Goal: Task Accomplishment & Management: Use online tool/utility

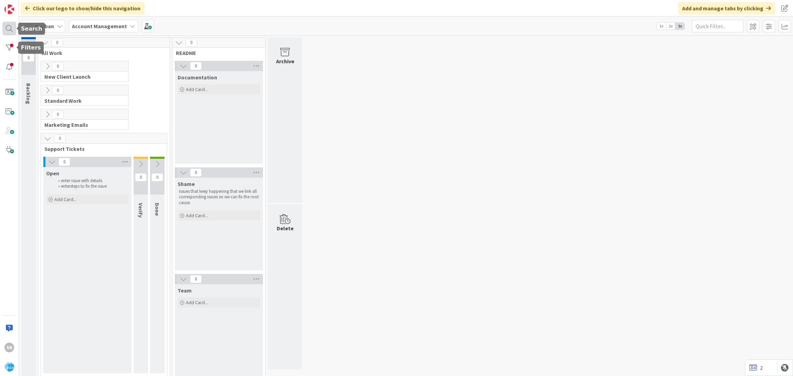
click at [7, 26] on div at bounding box center [9, 29] width 14 height 14
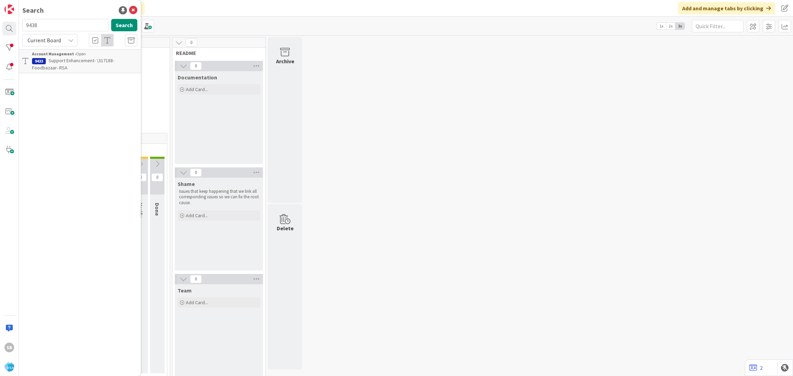
type input "9438"
click at [88, 54] on div "Account Management › Open" at bounding box center [84, 54] width 105 height 6
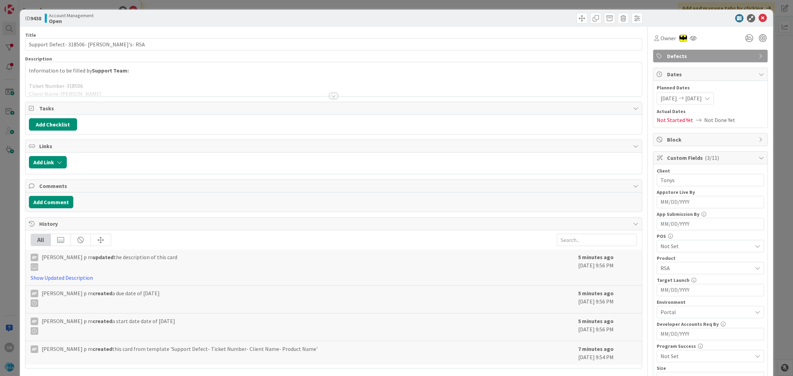
scroll to position [174, 0]
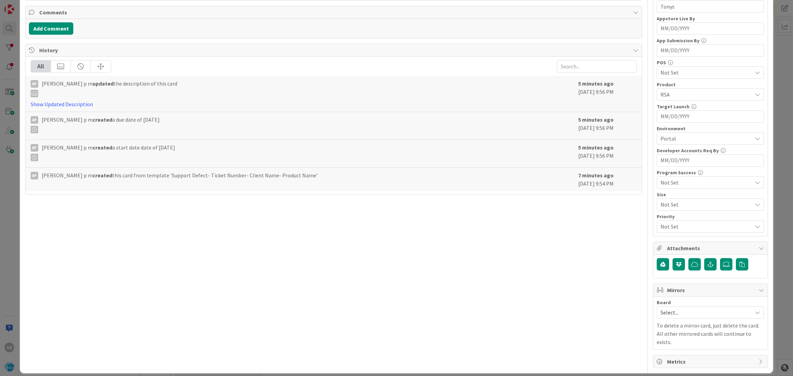
click at [668, 314] on span "Select..." at bounding box center [704, 313] width 88 height 10
click at [669, 354] on span "Software Development" at bounding box center [714, 357] width 91 height 10
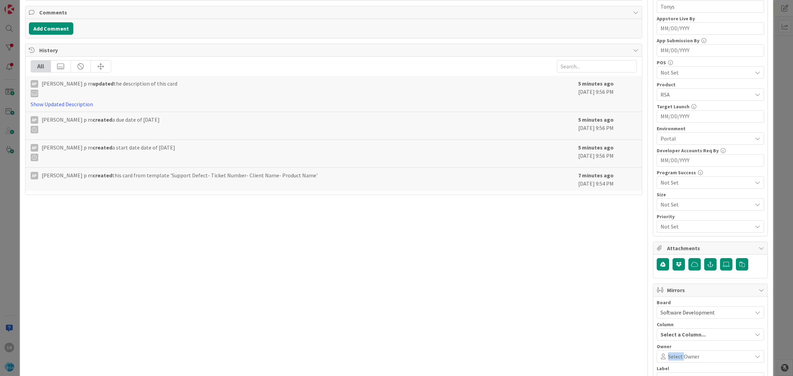
click at [668, 354] on span "Select Owner" at bounding box center [683, 357] width 31 height 8
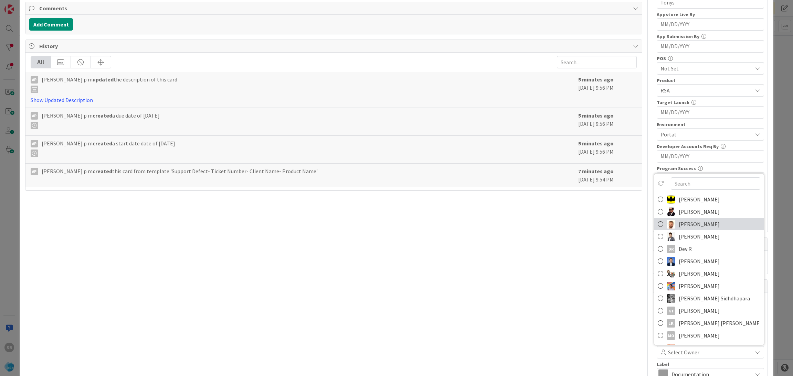
click at [690, 222] on span "[PERSON_NAME]" at bounding box center [698, 224] width 41 height 10
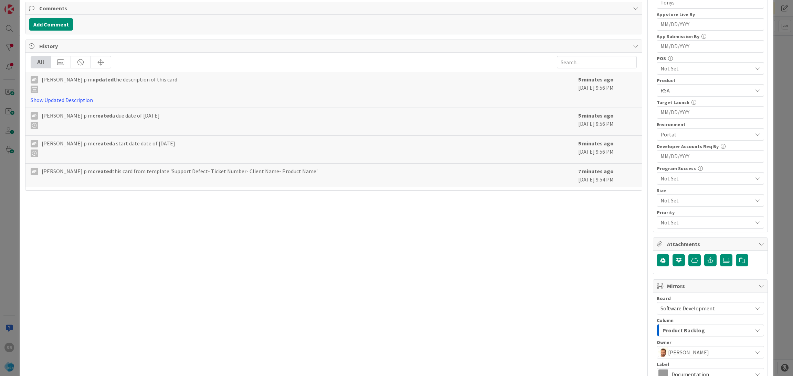
scroll to position [256, 0]
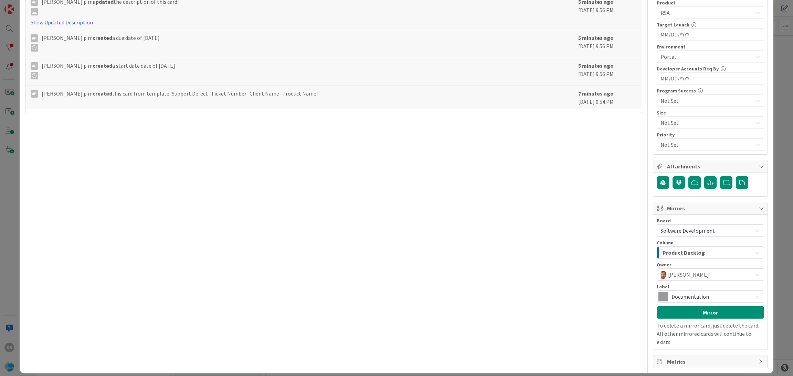
click at [704, 307] on div "Board Software Development Account Management Software Development Column Produ…" at bounding box center [709, 282] width 107 height 128
click at [688, 299] on span "Documentation" at bounding box center [709, 297] width 77 height 10
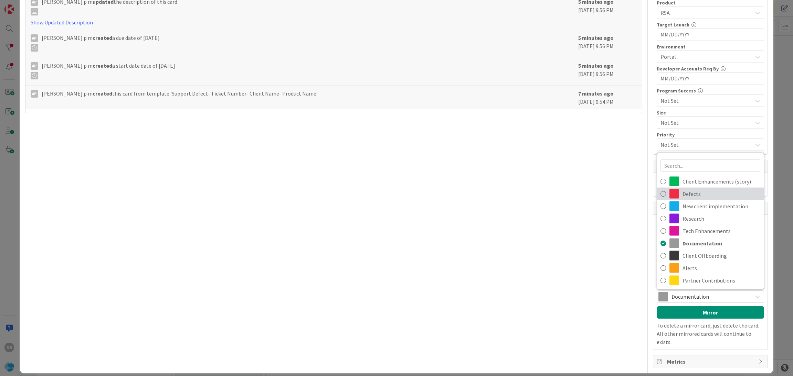
click at [686, 193] on span "Defects" at bounding box center [721, 194] width 78 height 10
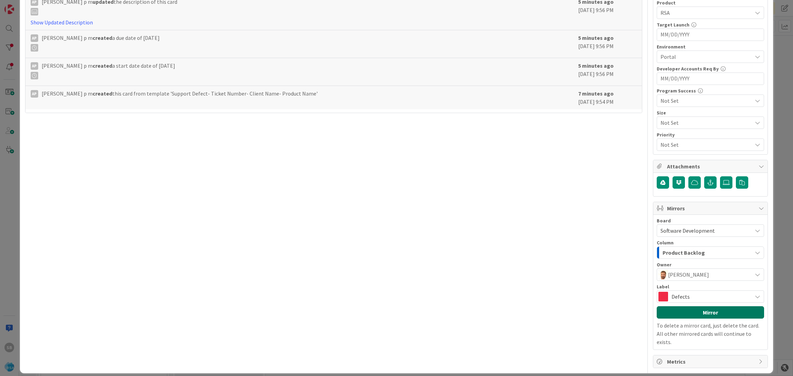
click at [685, 314] on button "Mirror" at bounding box center [709, 313] width 107 height 12
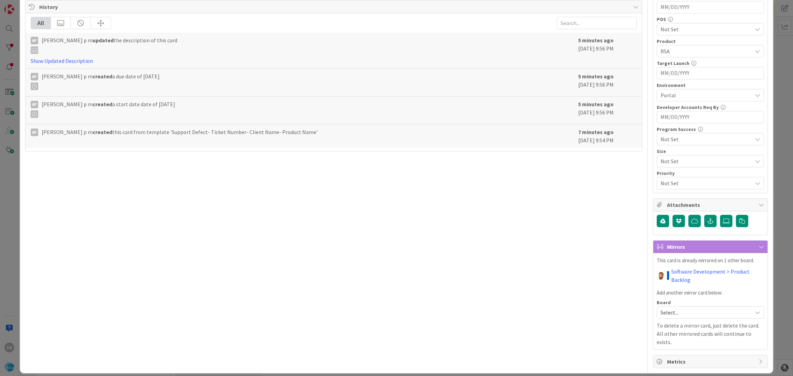
scroll to position [0, 0]
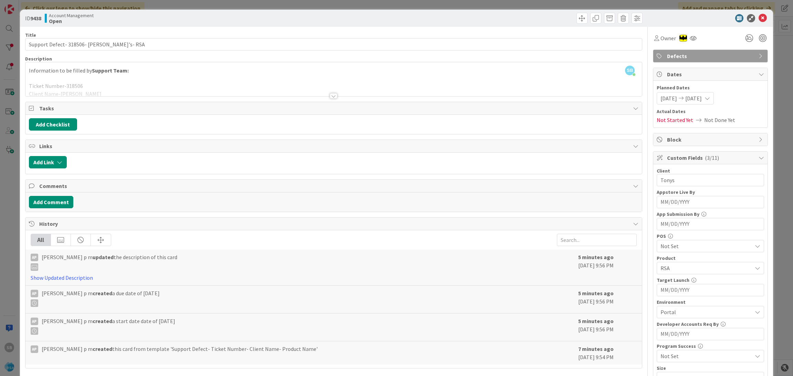
click at [759, 23] on div "ID 9438 Account Management Open" at bounding box center [396, 18] width 753 height 17
click at [758, 18] on icon at bounding box center [762, 18] width 8 height 8
